Goal: Task Accomplishment & Management: Use online tool/utility

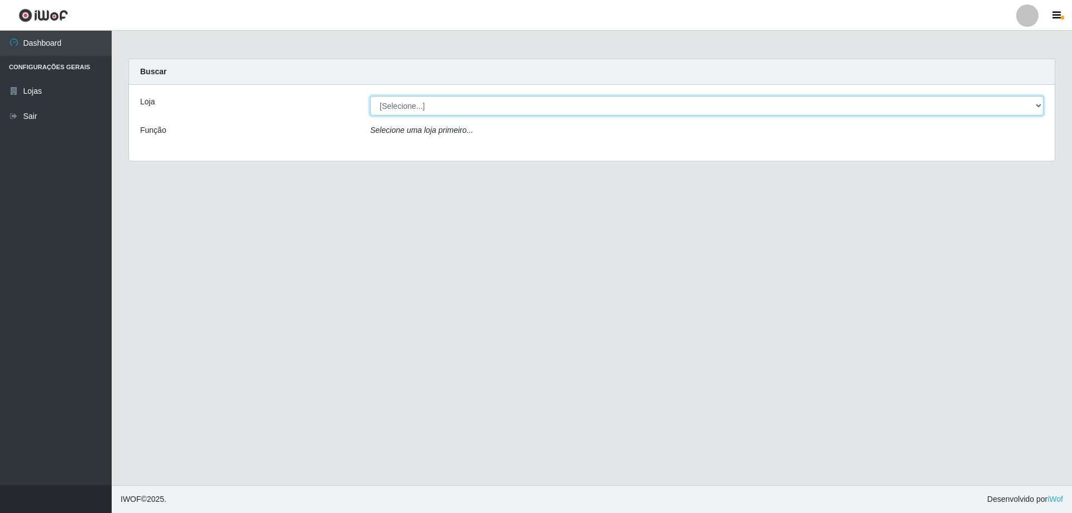
click at [819, 99] on select "[Selecione...] Atacado Vem - [STREET_ADDRESS]" at bounding box center [706, 106] width 673 height 20
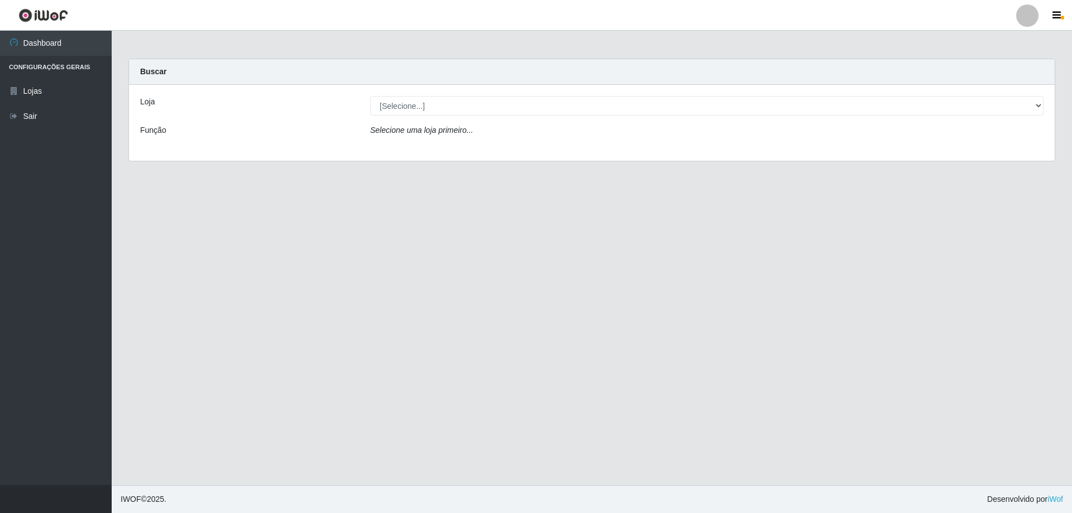
click at [720, 154] on div "Loja [Selecione...] Atacado Vem - Loja 47 Jardim Limoeiro Função Selecione uma …" at bounding box center [592, 123] width 926 height 76
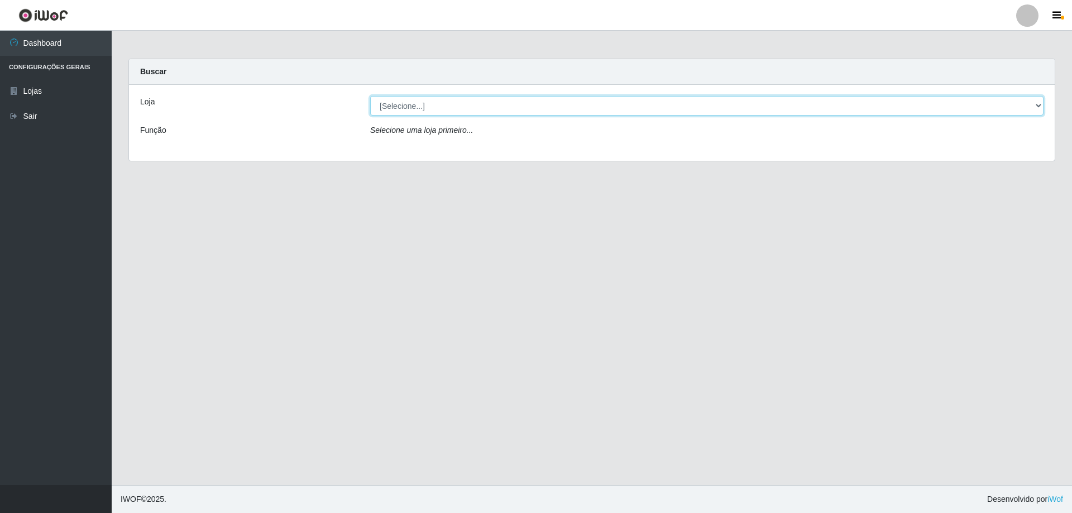
click at [438, 107] on select "[Selecione...] Atacado Vem - [STREET_ADDRESS]" at bounding box center [706, 106] width 673 height 20
select select "461"
click at [370, 96] on select "[Selecione...] Atacado Vem - [STREET_ADDRESS]" at bounding box center [706, 106] width 673 height 20
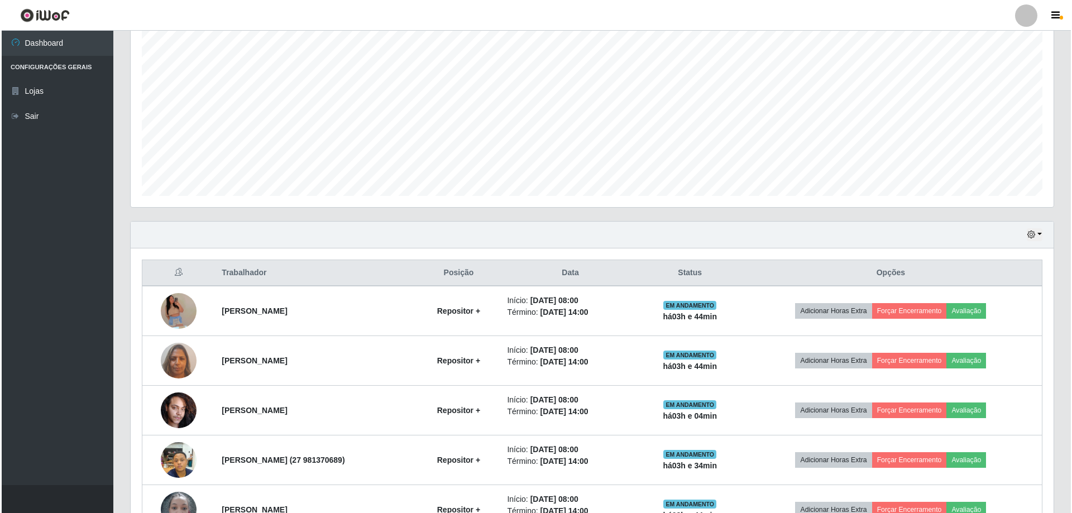
scroll to position [223, 0]
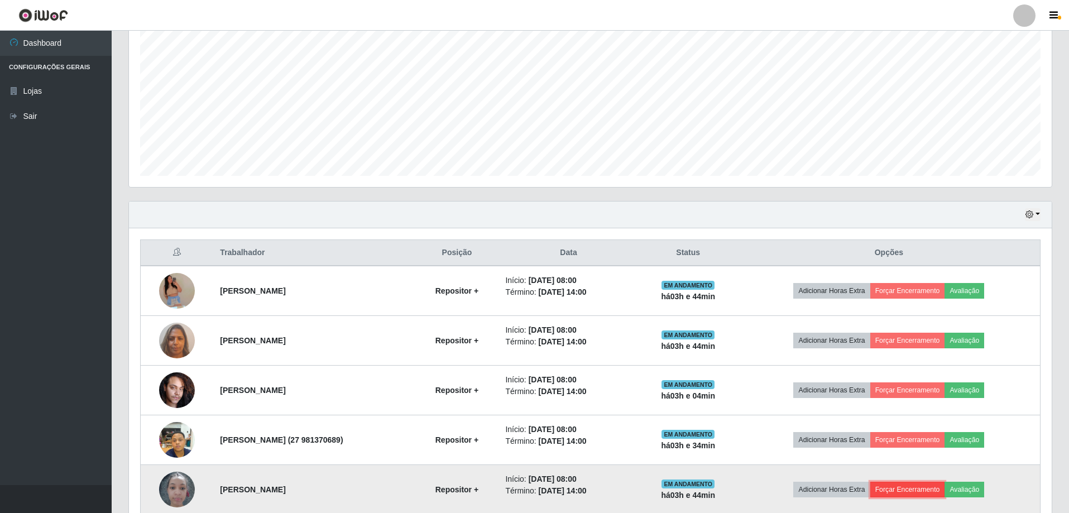
click at [931, 491] on button "Forçar Encerramento" at bounding box center [908, 490] width 75 height 16
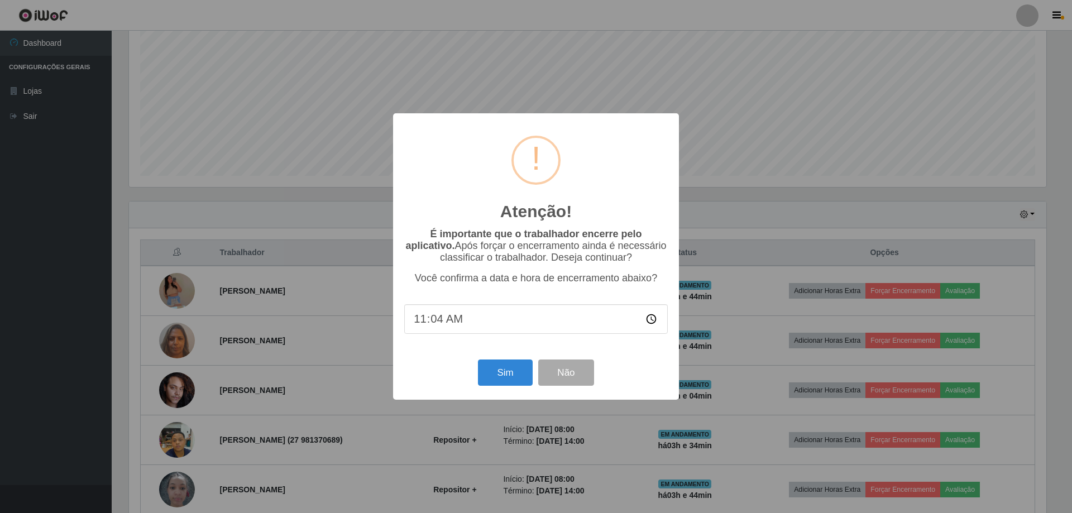
type input "11:45"
click at [504, 376] on button "Sim" at bounding box center [505, 373] width 54 height 26
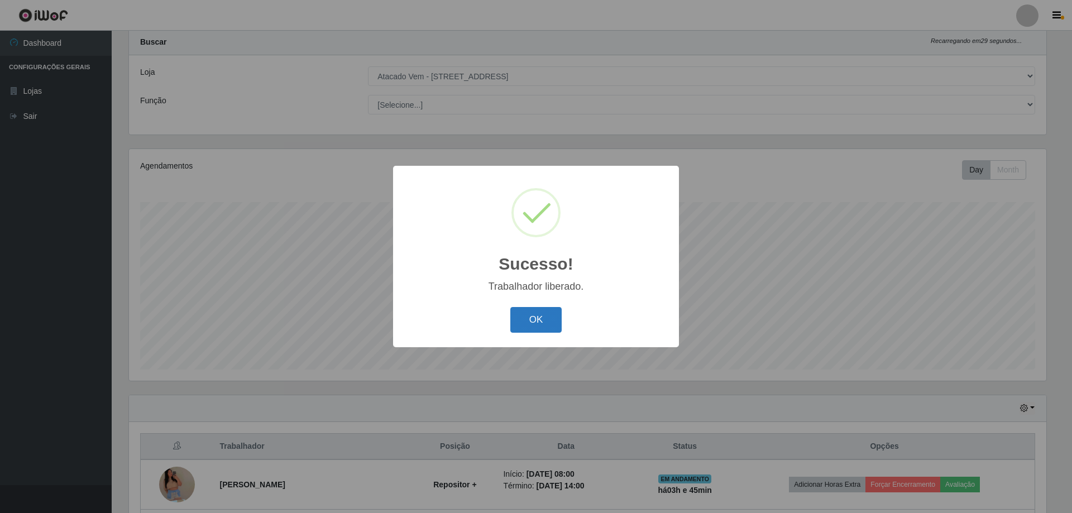
click at [551, 321] on button "OK" at bounding box center [536, 320] width 52 height 26
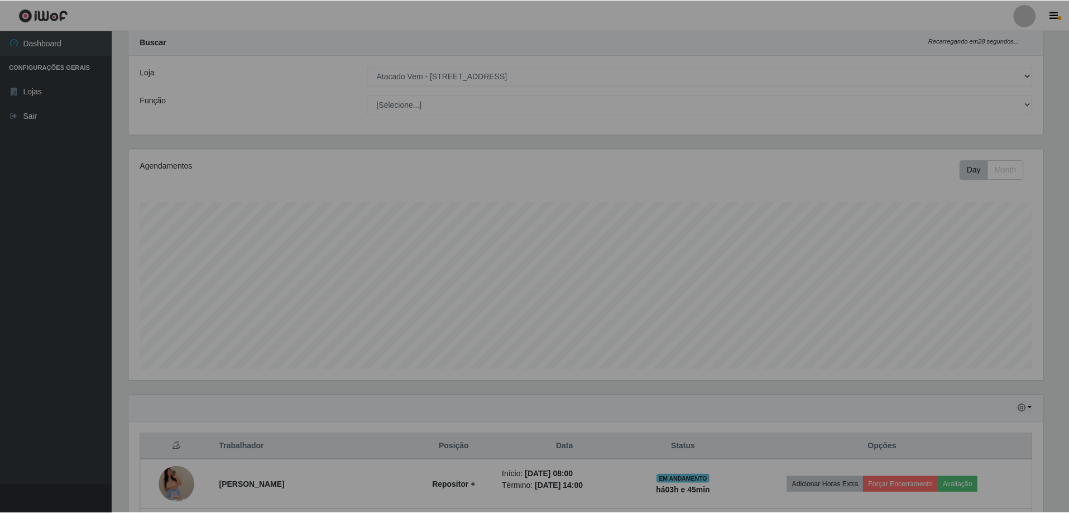
scroll to position [232, 923]
